Goal: Task Accomplishment & Management: Manage account settings

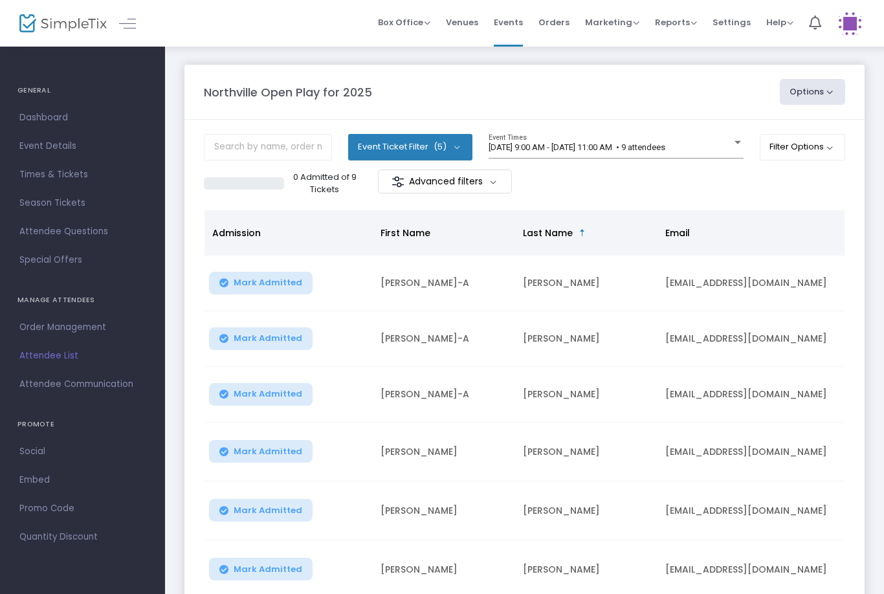
click at [803, 157] on button "Filter Options" at bounding box center [802, 147] width 86 height 26
click at [826, 147] on button "Filter Options" at bounding box center [802, 147] width 86 height 26
click at [647, 152] on span "[DATE] 9:00 AM - [DATE] 11:00 AM • 9 attendees" at bounding box center [576, 147] width 177 height 10
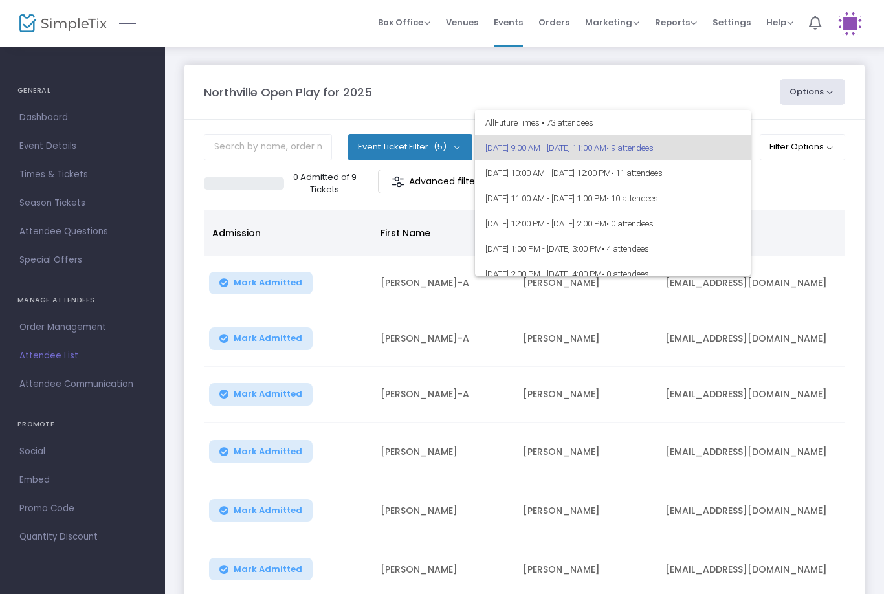
click at [830, 194] on div at bounding box center [442, 297] width 884 height 594
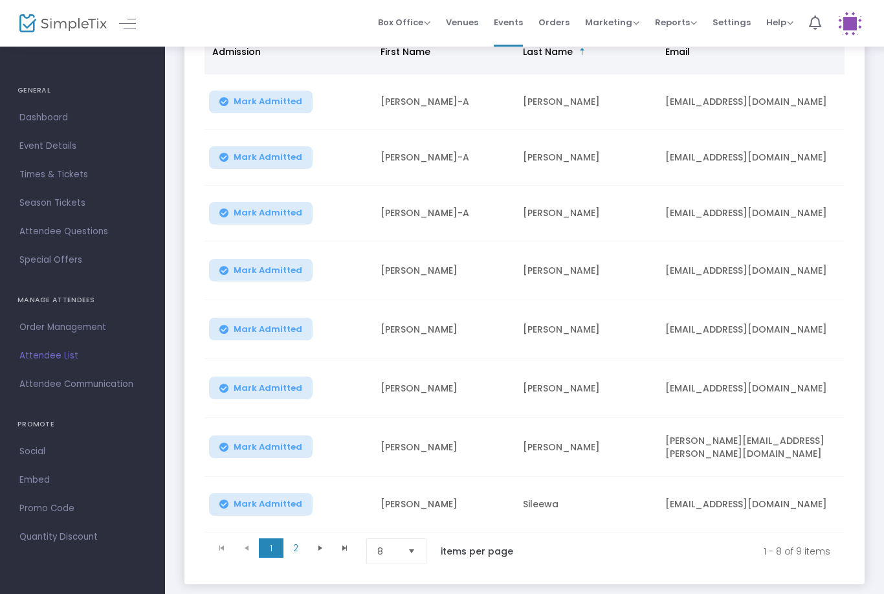
scroll to position [180, 0]
click at [408, 543] on span "Select" at bounding box center [411, 551] width 21 height 21
click at [403, 466] on li "25" at bounding box center [398, 474] width 62 height 26
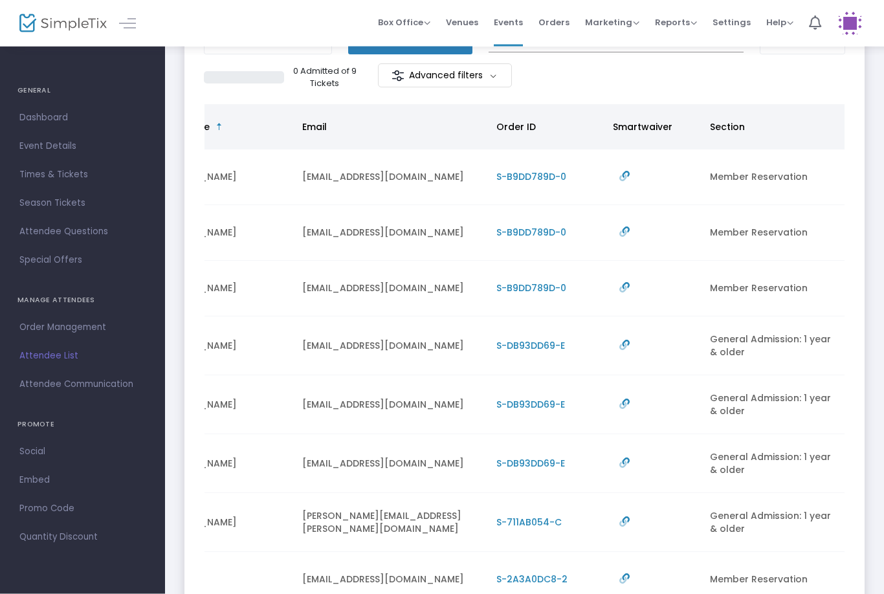
scroll to position [0, 0]
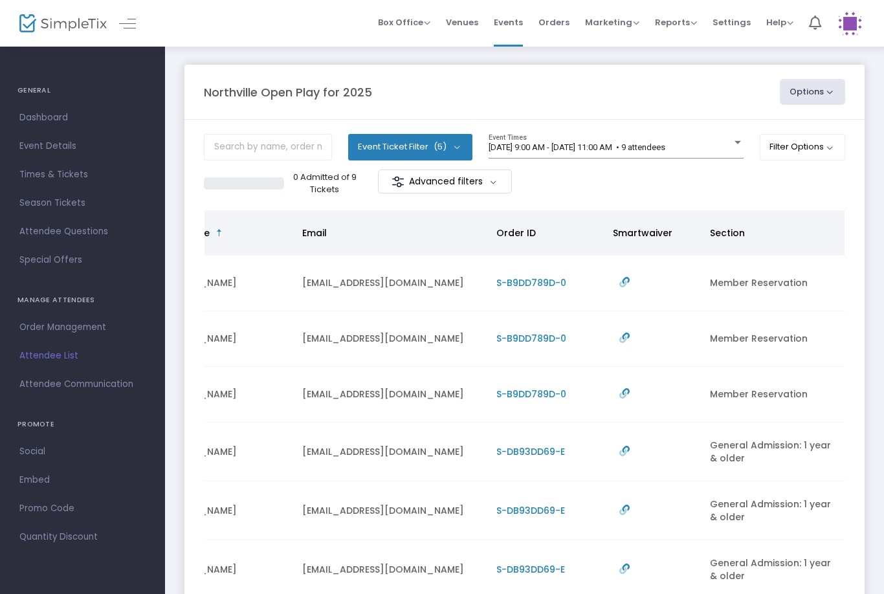
click at [586, 142] on span "[DATE] 9:00 AM - [DATE] 11:00 AM • 9 attendees" at bounding box center [576, 147] width 177 height 10
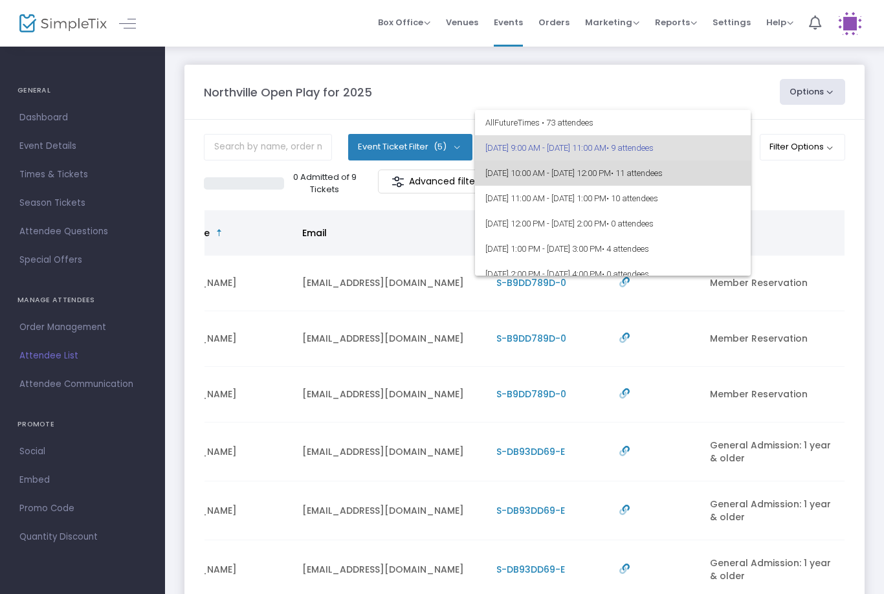
click at [580, 174] on span "8/22/2025 @ 10:00 AM - 8/22/2025 @ 12:00 PM • 11 attendees" at bounding box center [612, 172] width 255 height 25
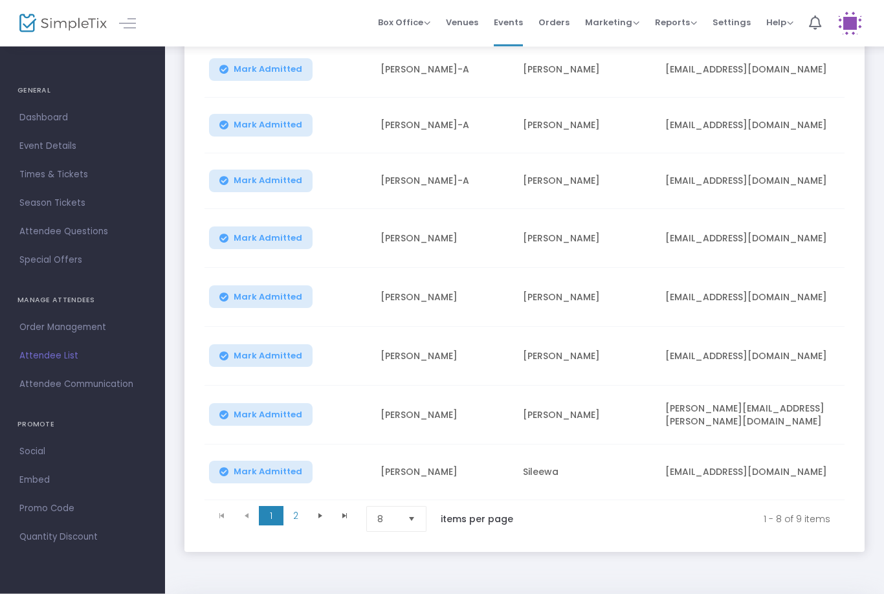
scroll to position [212, 0]
click at [422, 518] on span "Select" at bounding box center [411, 520] width 21 height 21
click at [395, 451] on li "25" at bounding box center [398, 442] width 62 height 26
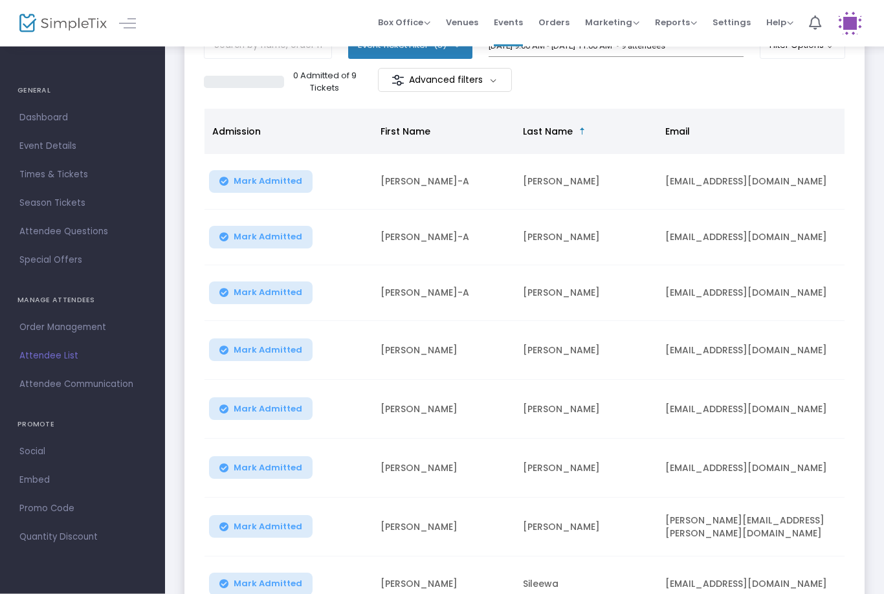
scroll to position [80, 0]
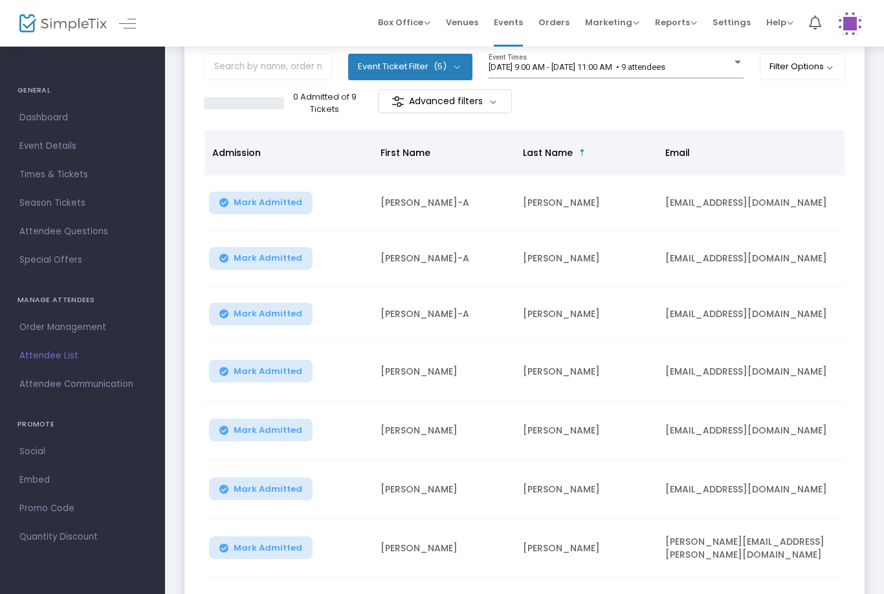
click at [609, 63] on span "[DATE] 9:00 AM - [DATE] 11:00 AM • 9 attendees" at bounding box center [576, 67] width 177 height 10
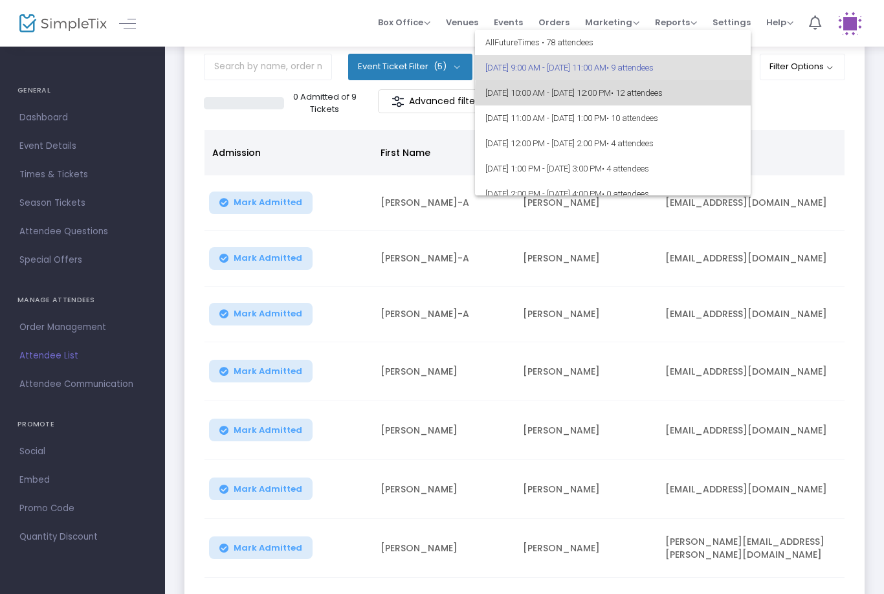
click at [662, 93] on span "• 12 attendees" at bounding box center [637, 93] width 52 height 10
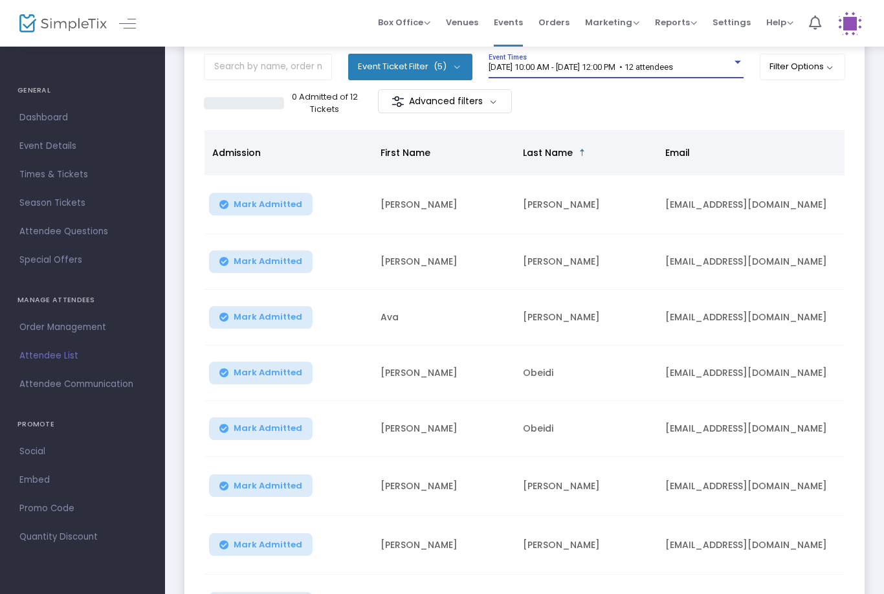
scroll to position [0, 0]
click at [660, 63] on span "[DATE] 10:00 AM - [DATE] 12:00 PM • 12 attendees" at bounding box center [580, 67] width 184 height 10
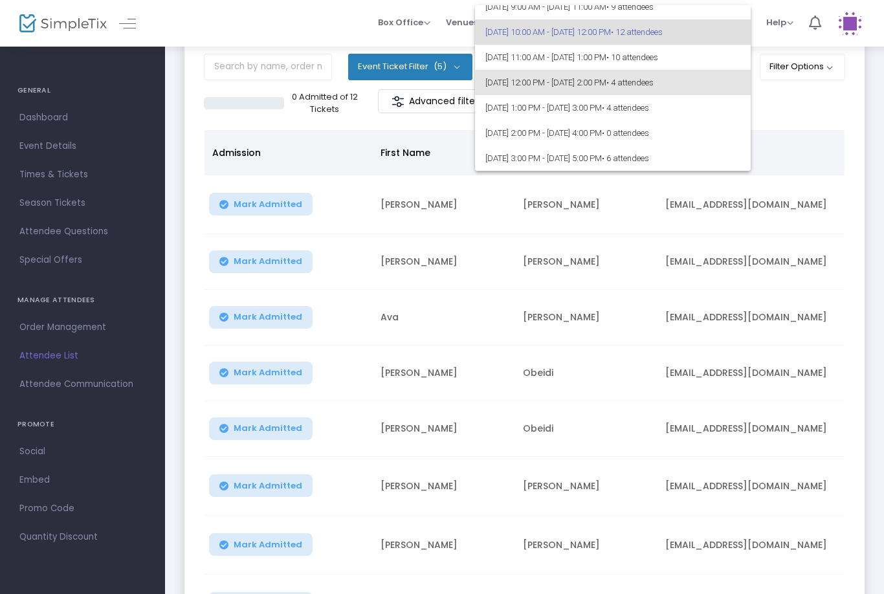
scroll to position [38, 0]
click at [734, 83] on span "[DATE] 12:00 PM - [DATE] 2:00 PM • 4 attendees" at bounding box center [612, 81] width 255 height 25
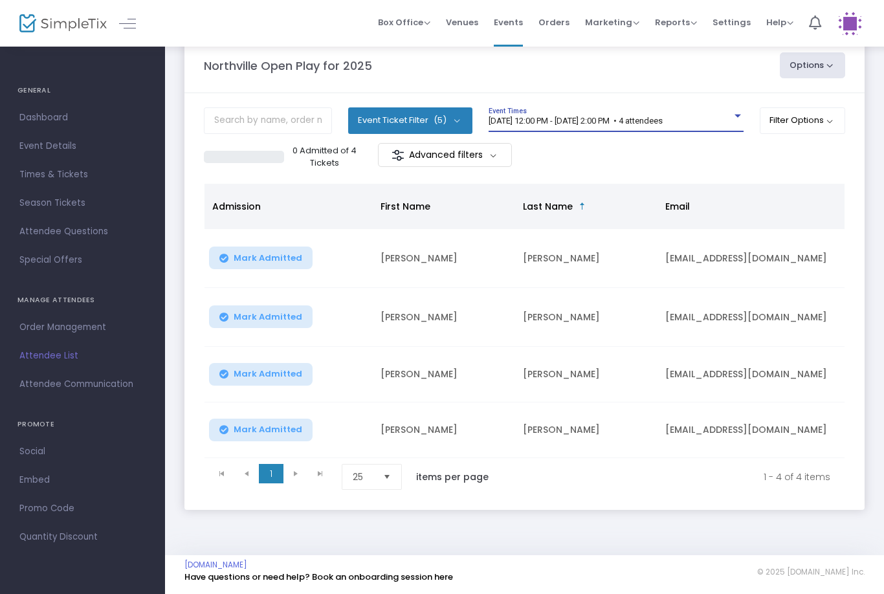
scroll to position [0, 0]
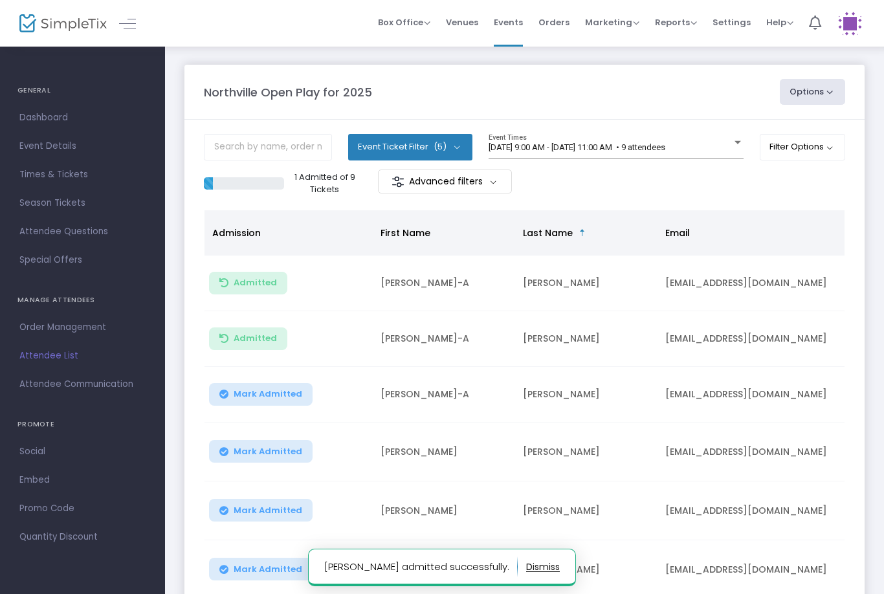
click at [258, 398] on span "Mark Admitted" at bounding box center [268, 394] width 69 height 10
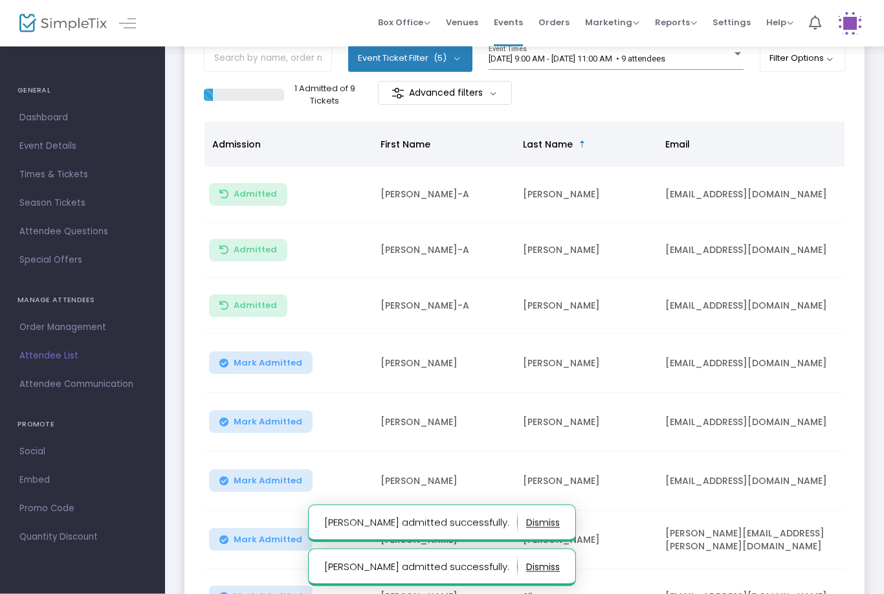
scroll to position [89, 0]
click at [280, 370] on button "Mark Admitted" at bounding box center [261, 362] width 104 height 23
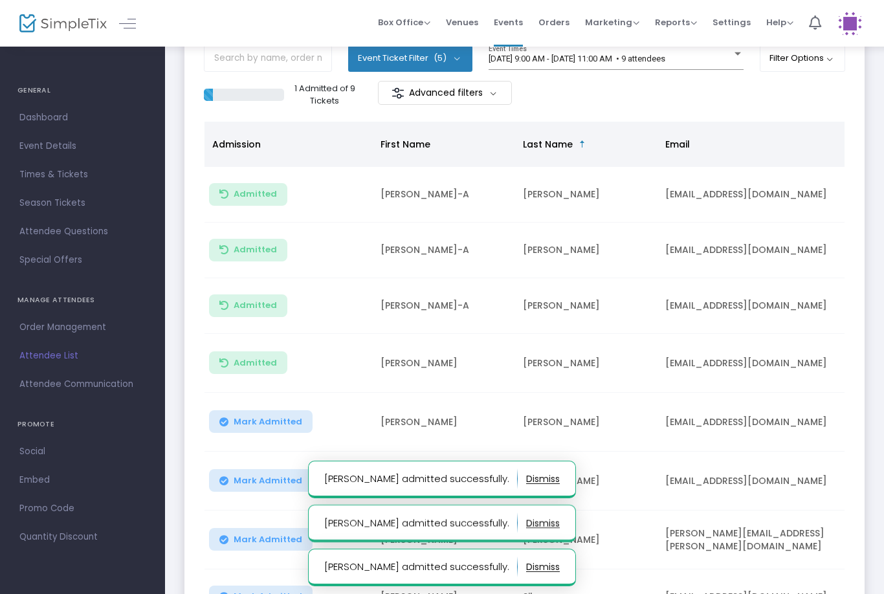
click at [254, 412] on button "Mark Admitted" at bounding box center [261, 421] width 104 height 23
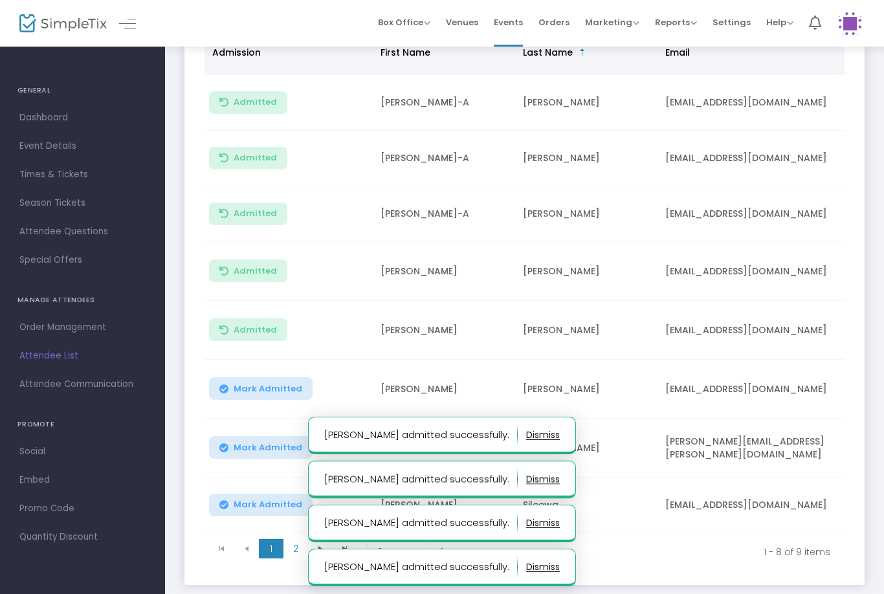
scroll to position [184, 0]
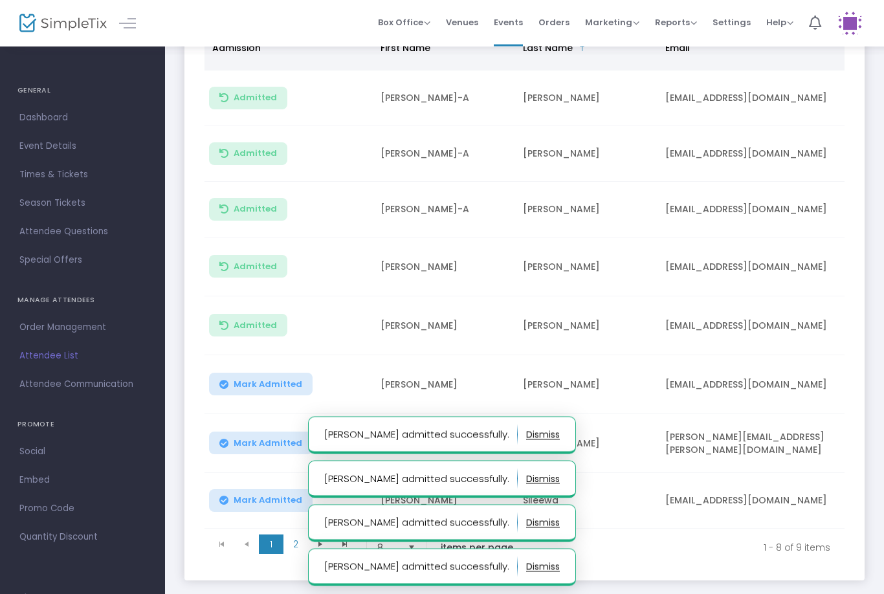
click at [259, 380] on span "Mark Admitted" at bounding box center [268, 385] width 69 height 10
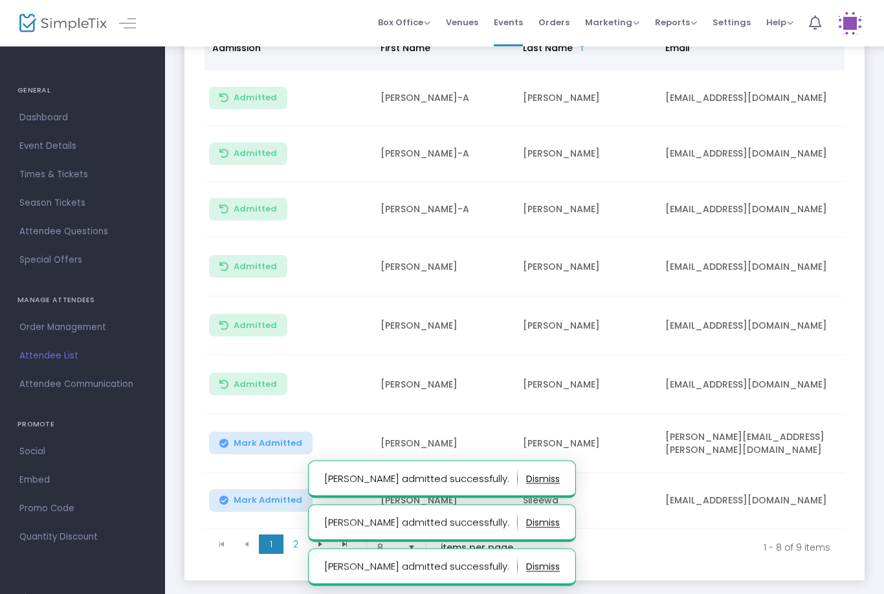
scroll to position [185, 0]
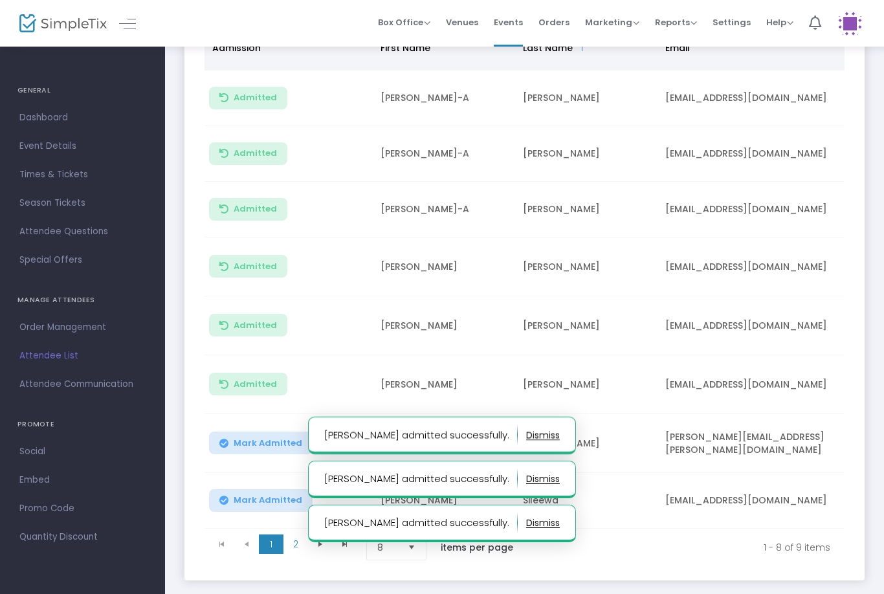
click at [239, 444] on span "Mark Admitted" at bounding box center [268, 443] width 69 height 10
click at [257, 497] on span "Mark Admitted" at bounding box center [268, 500] width 69 height 10
click at [298, 541] on span "2" at bounding box center [295, 543] width 25 height 19
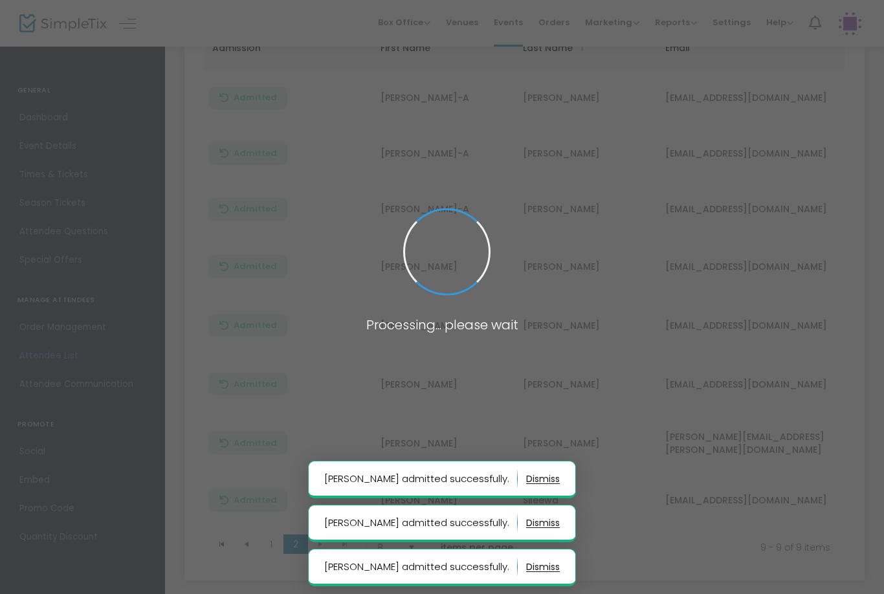
scroll to position [0, 0]
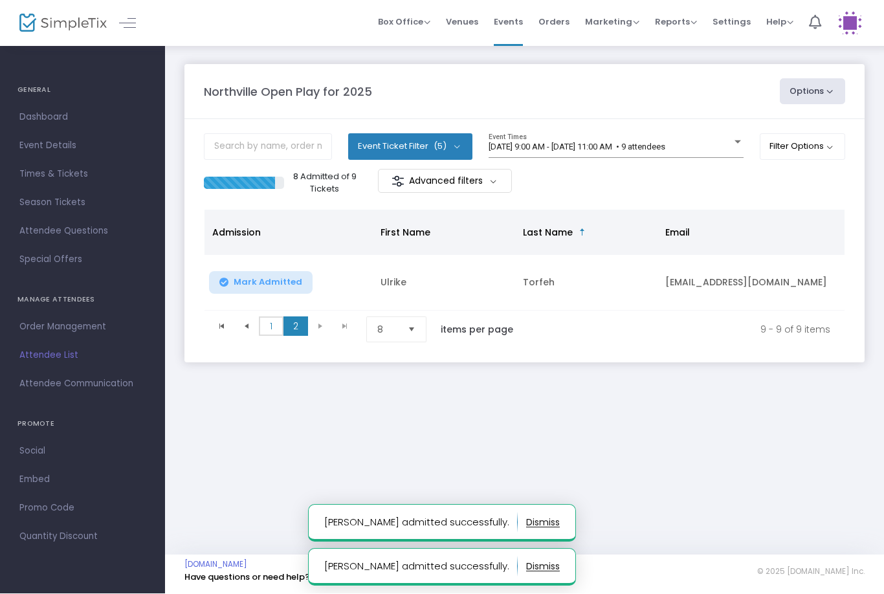
click at [265, 332] on span "1" at bounding box center [271, 326] width 25 height 19
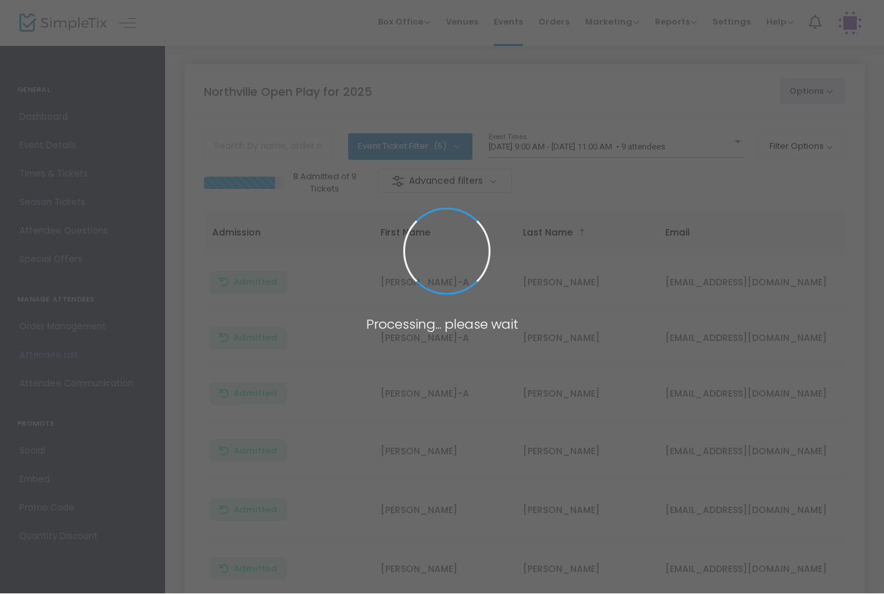
scroll to position [1, 0]
